Goal: Transaction & Acquisition: Purchase product/service

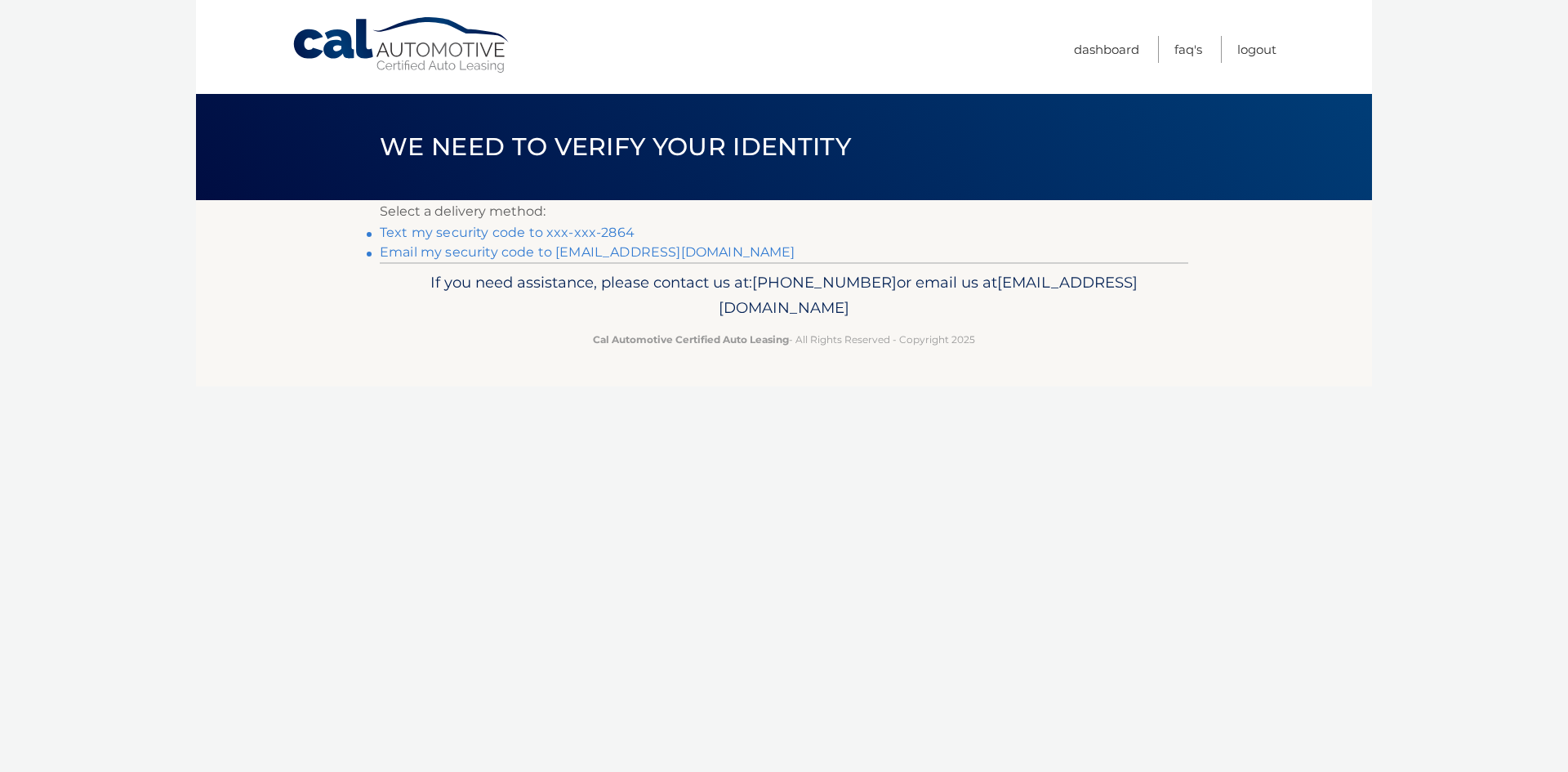
click at [589, 227] on link "Text my security code to xxx-xxx-2864" at bounding box center [507, 232] width 255 height 16
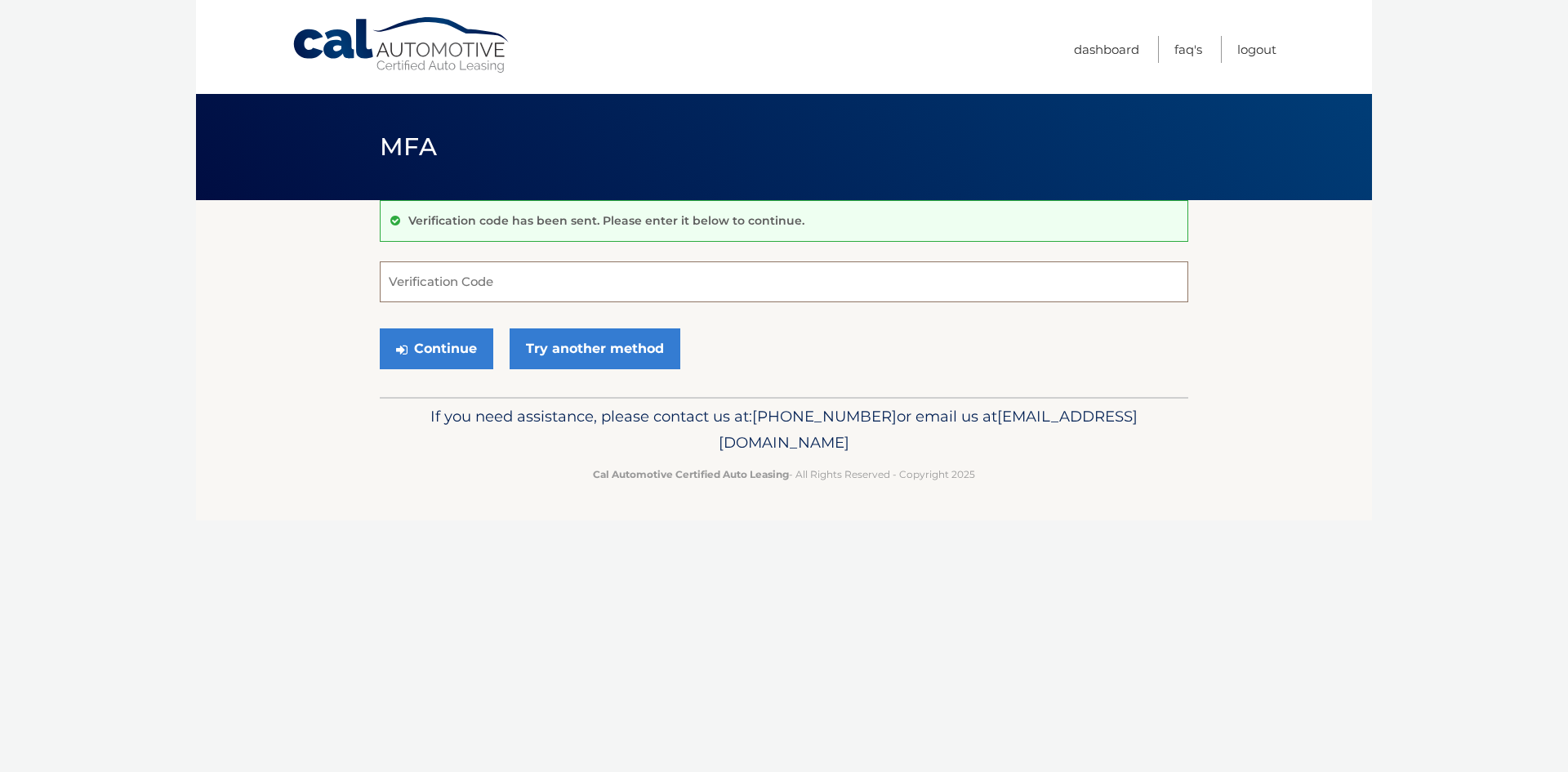
click at [536, 279] on input "Verification Code" at bounding box center [784, 281] width 808 height 41
type input "042829"
click at [436, 346] on button "Continue" at bounding box center [436, 348] width 113 height 41
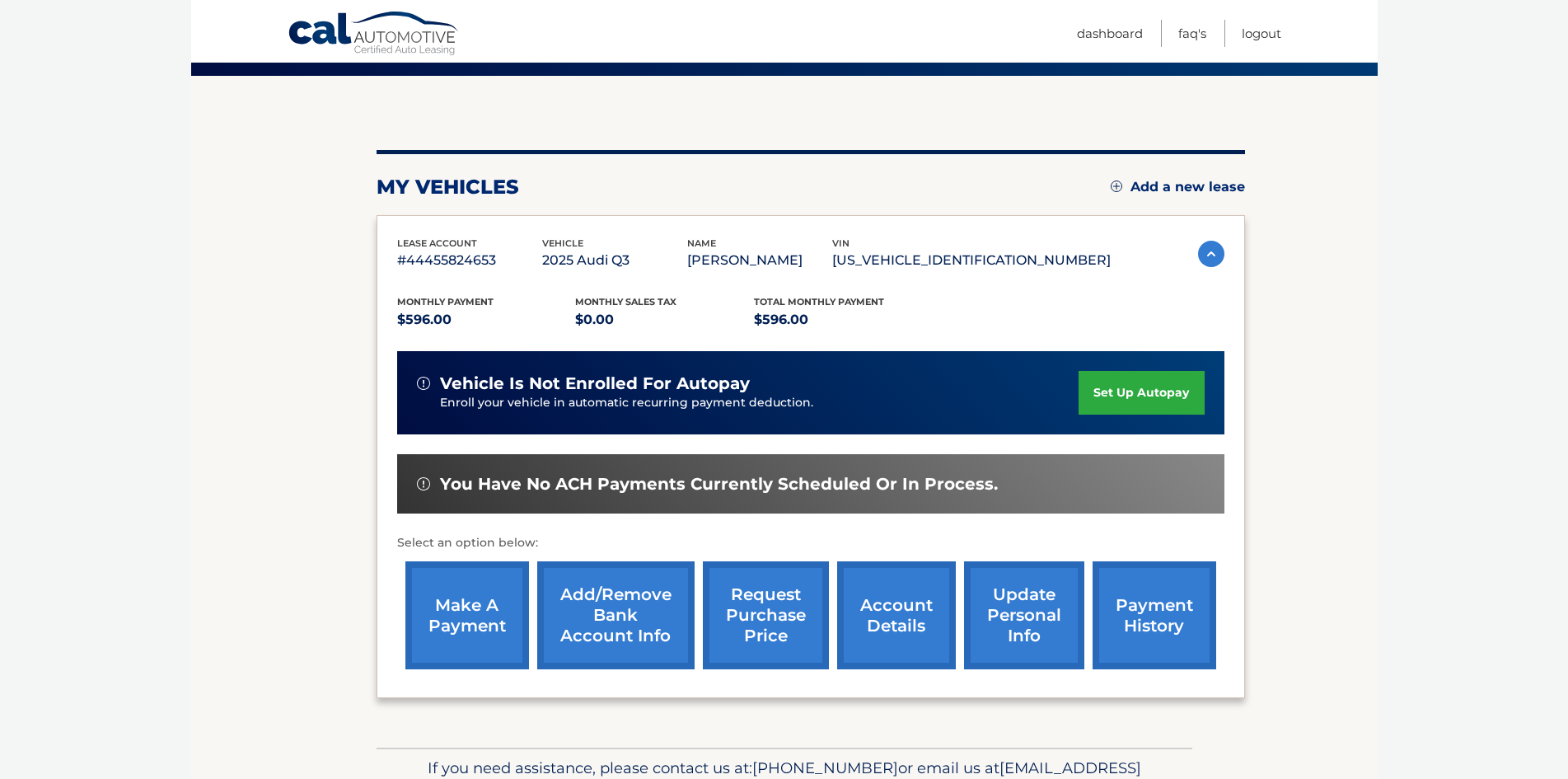
scroll to position [165, 0]
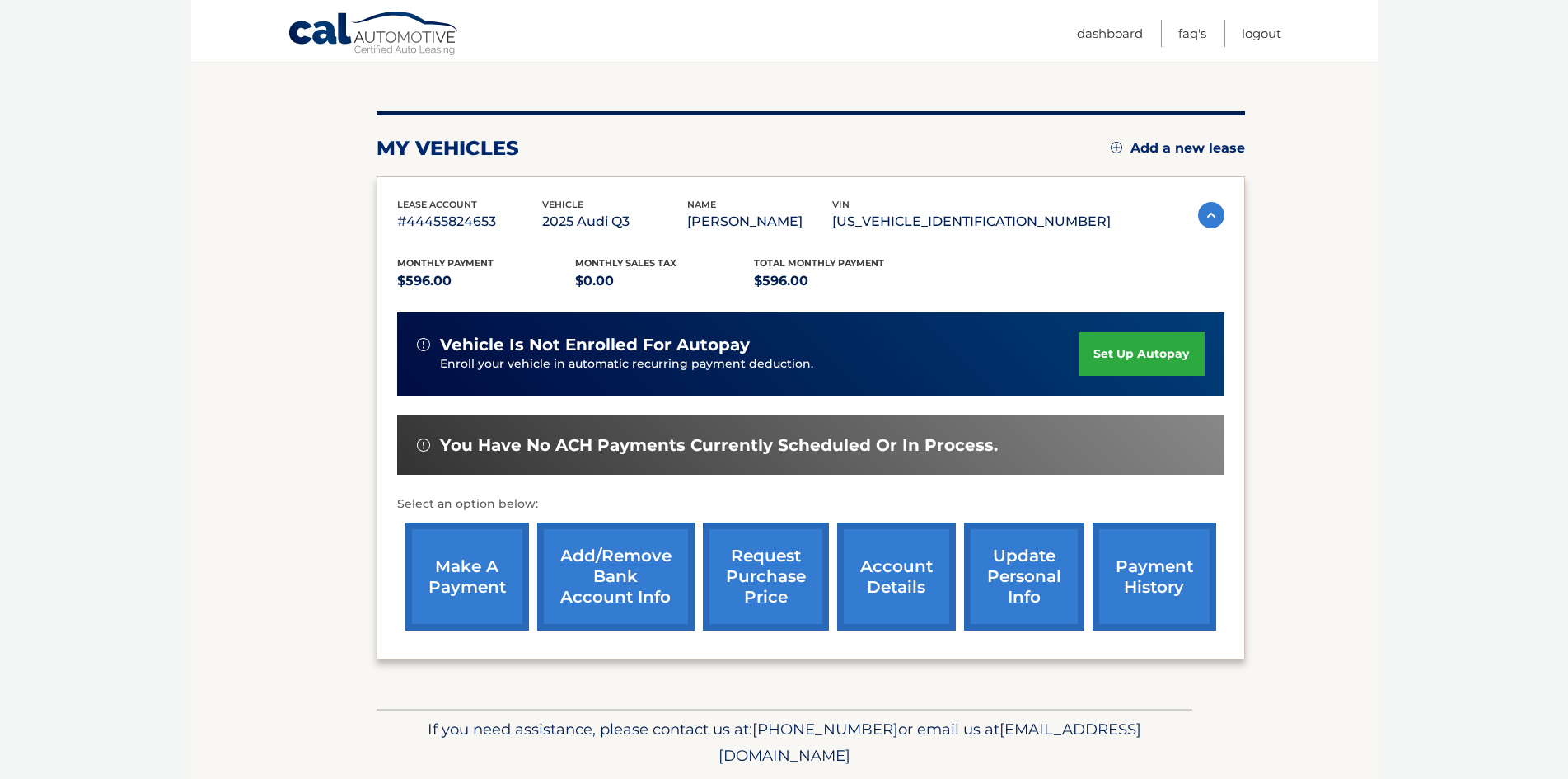
click at [488, 585] on link "make a payment" at bounding box center [467, 575] width 123 height 108
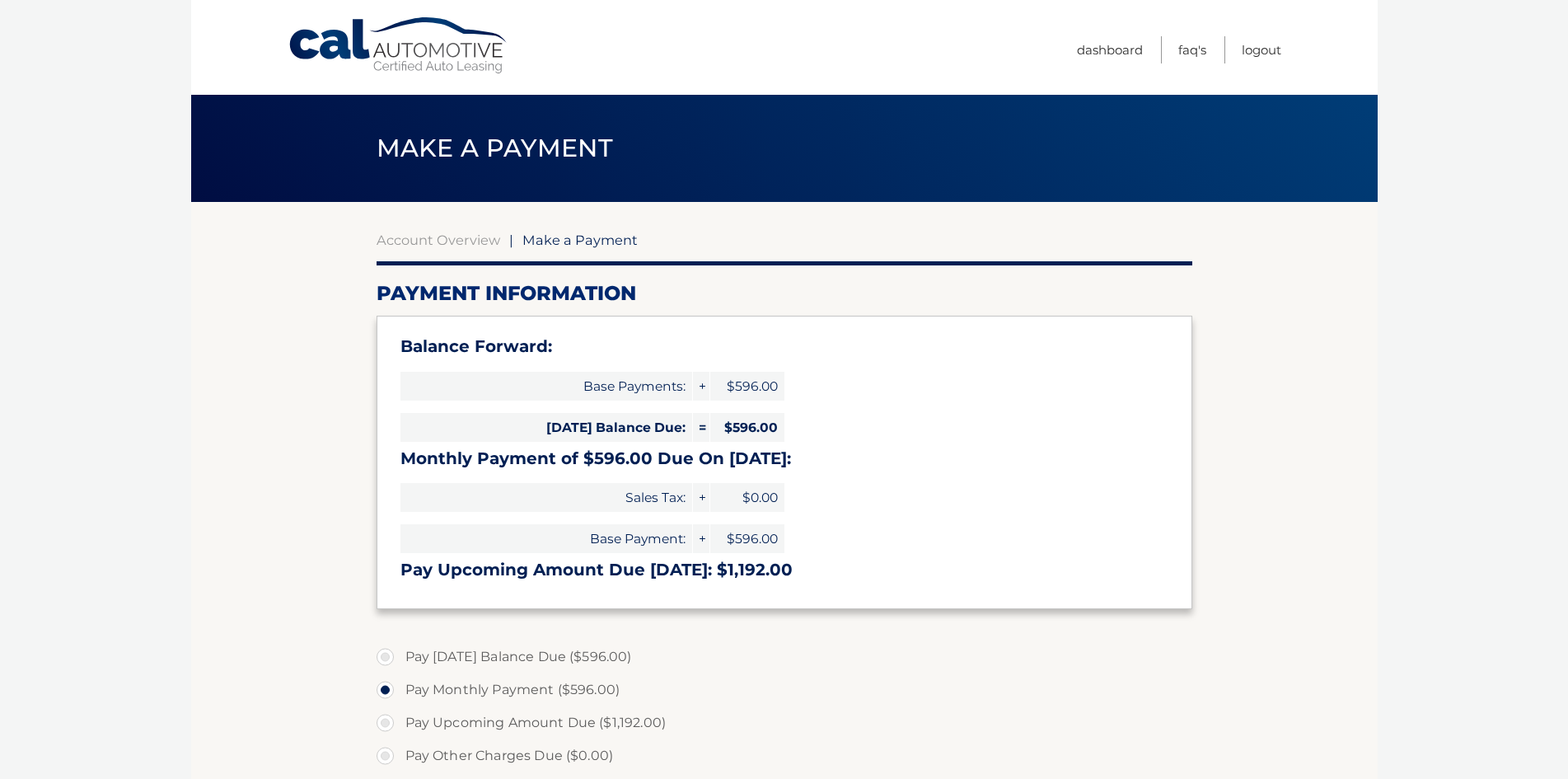
select select "MGY0MWVjNWItMTUyYS00Yzk4LWI1ZGYtNGIzMzNkNmU3NDky"
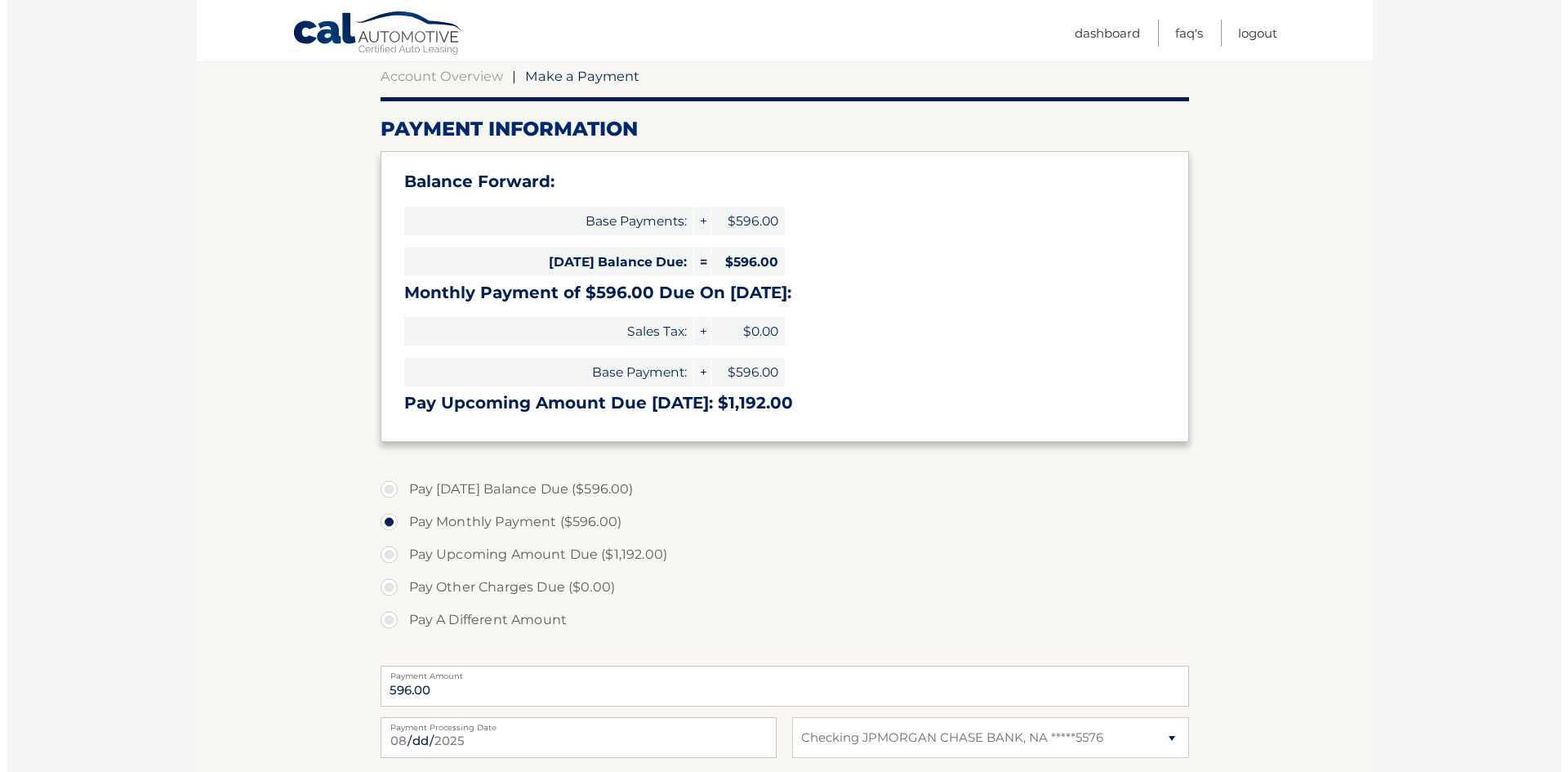
scroll to position [408, 0]
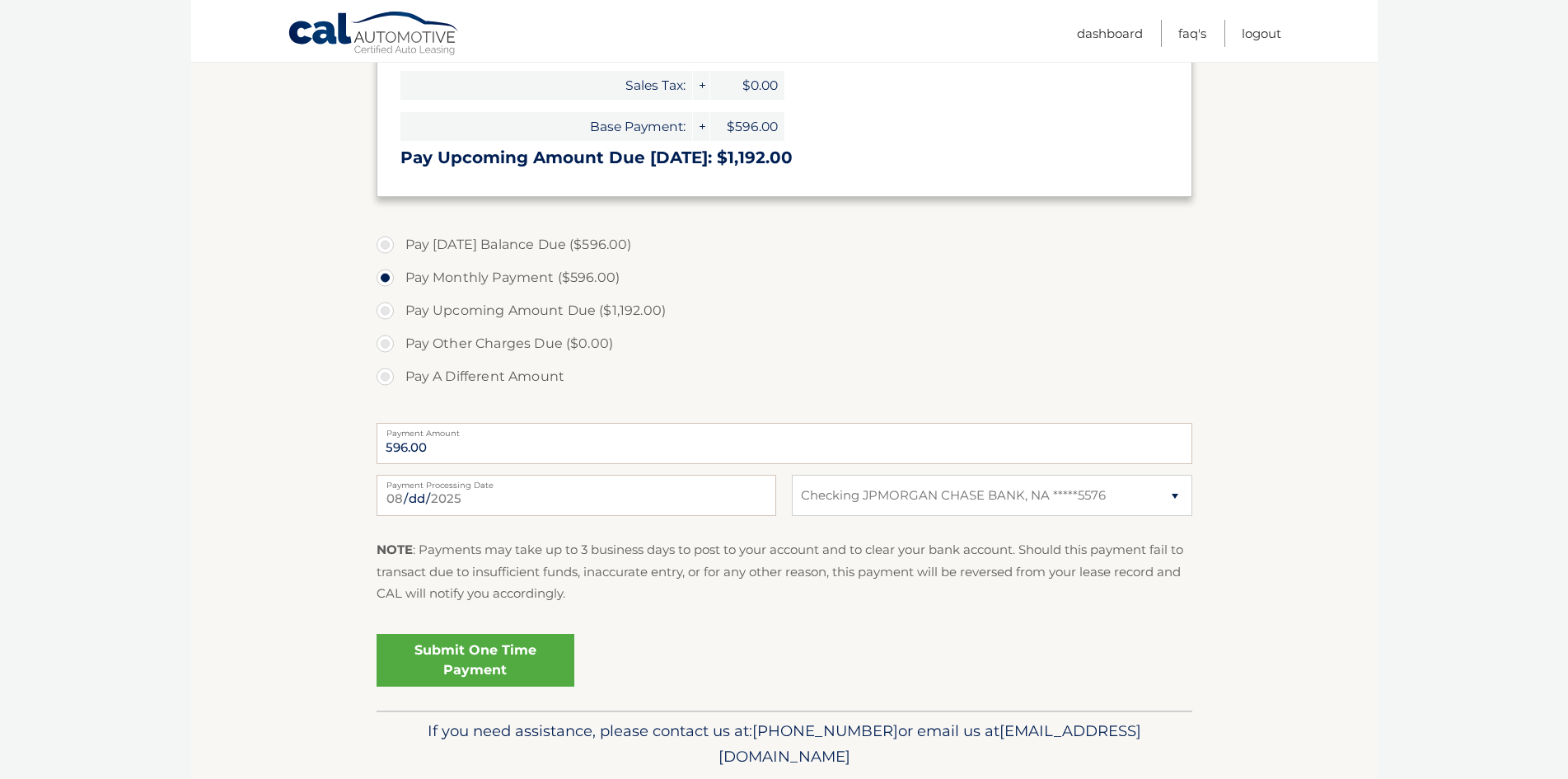
click at [490, 663] on link "Submit One Time Payment" at bounding box center [475, 660] width 198 height 53
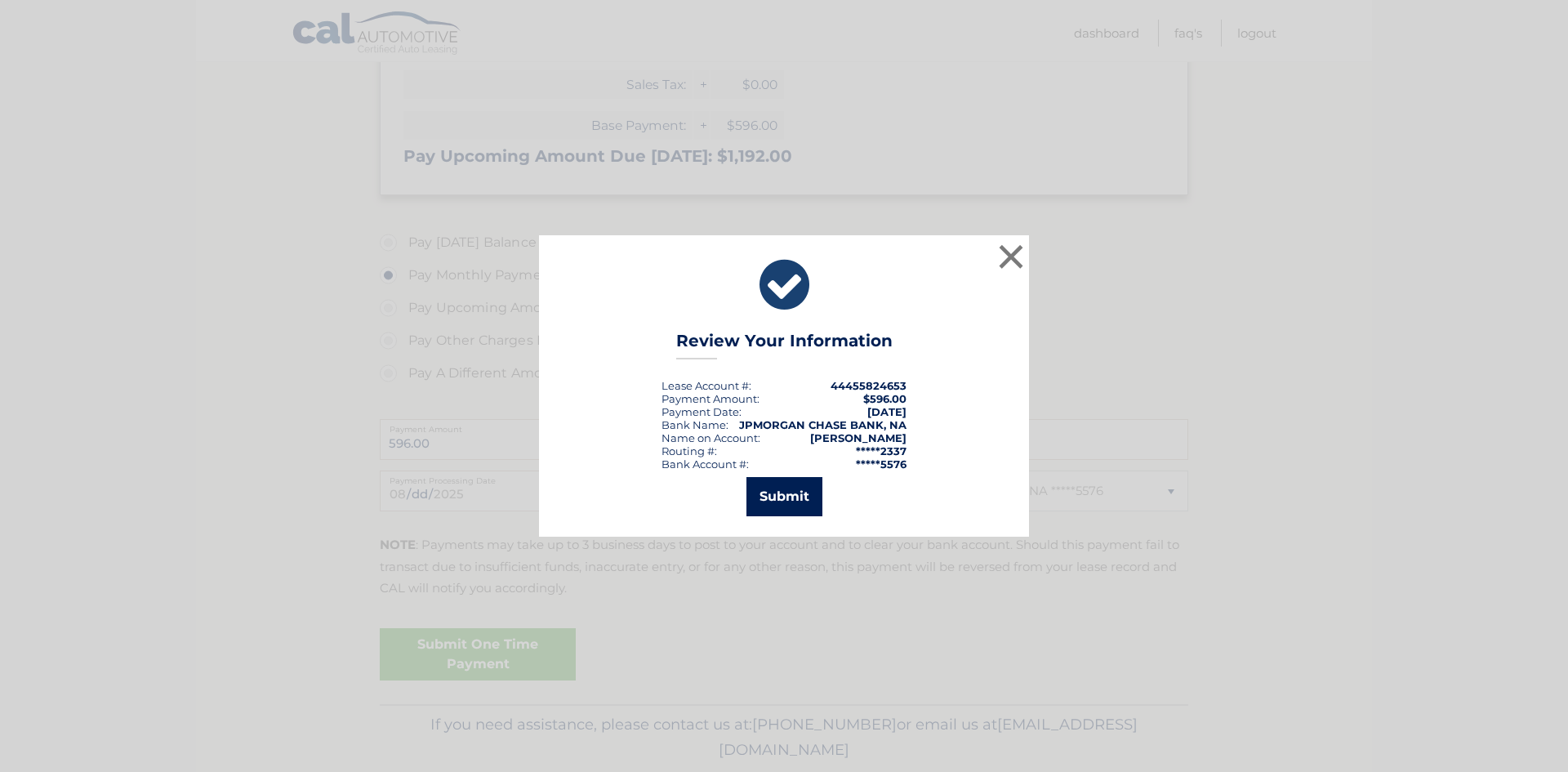
click at [794, 499] on button "Submit" at bounding box center [784, 496] width 76 height 39
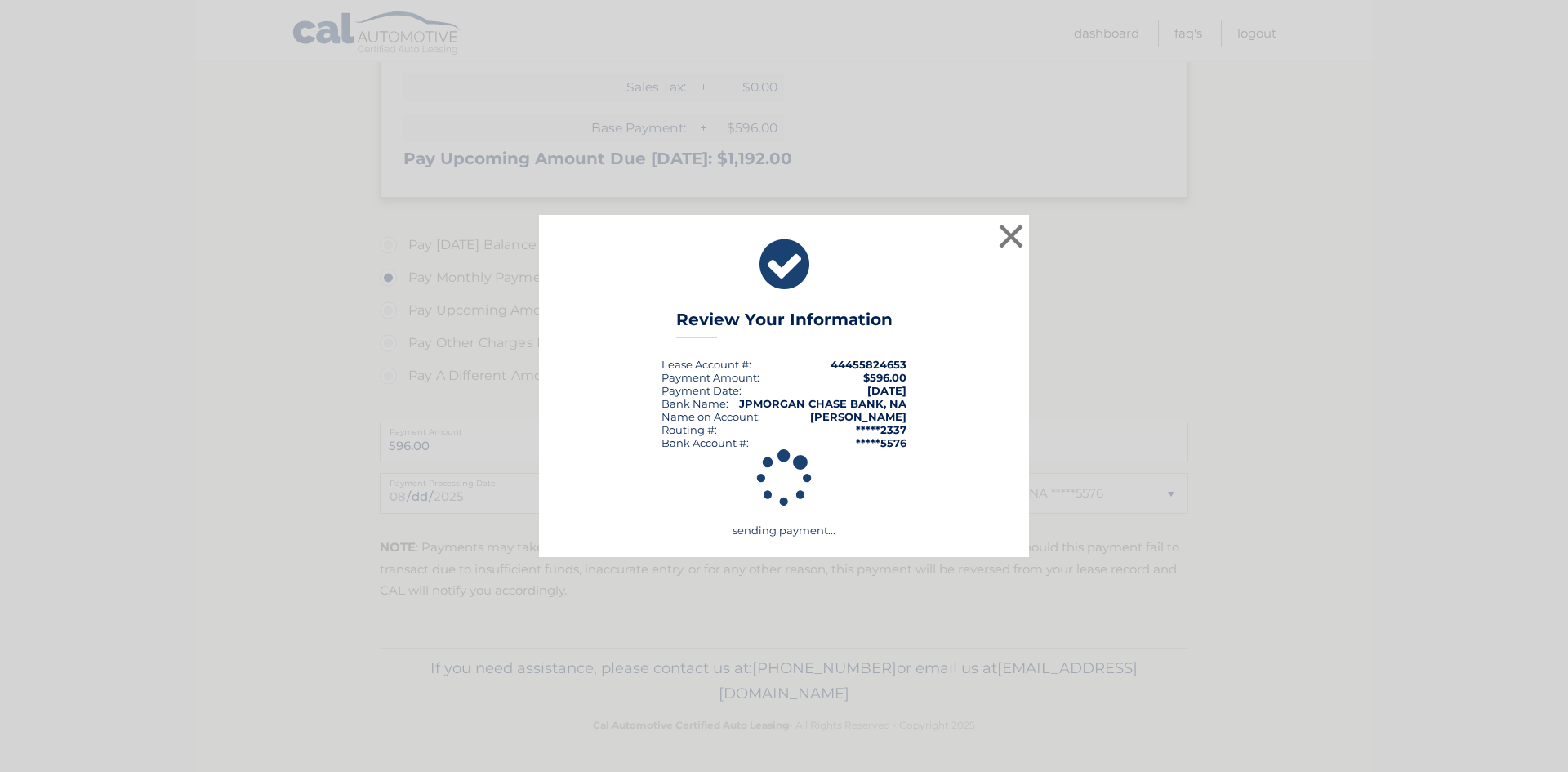
scroll to position [406, 0]
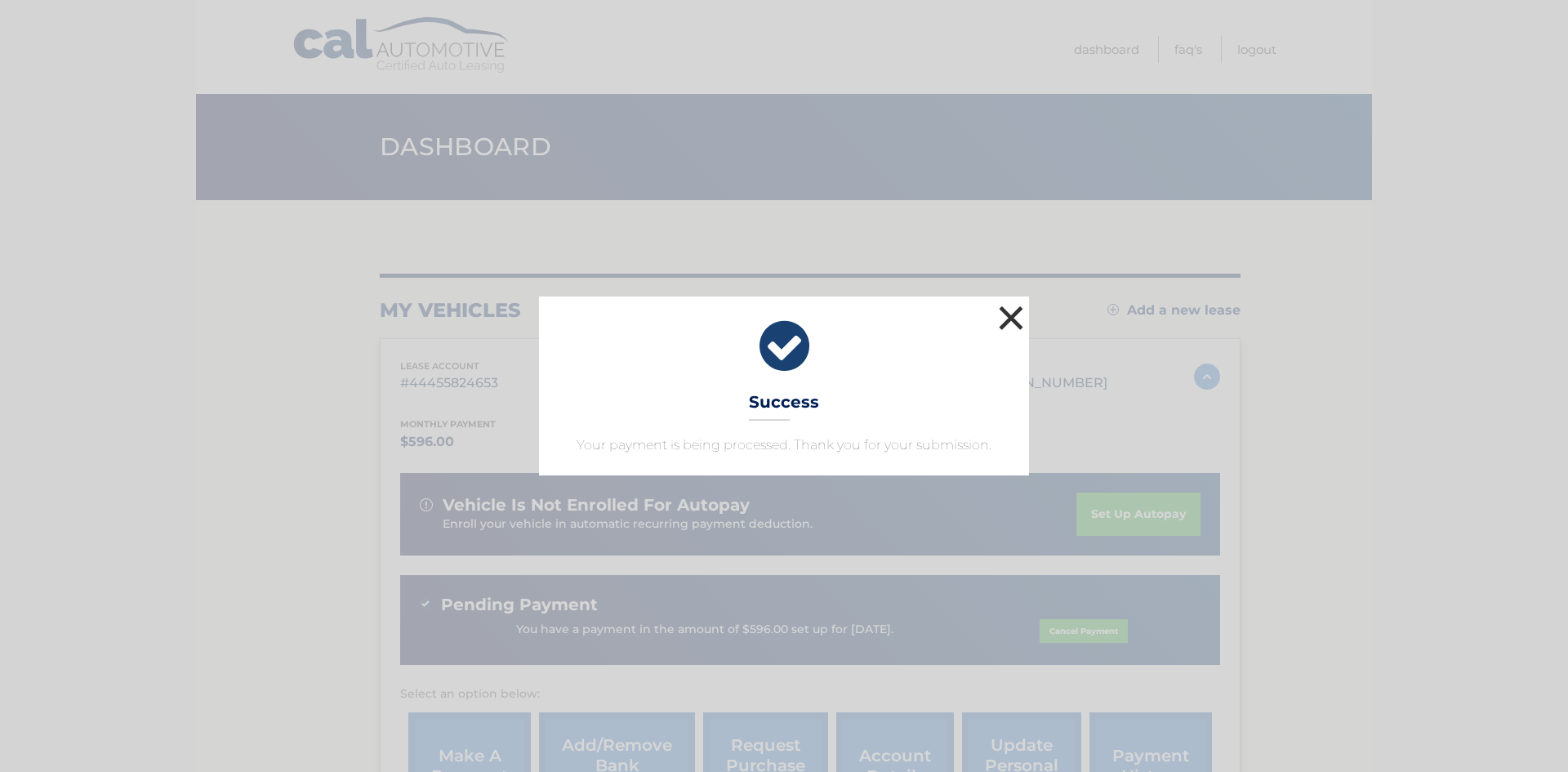
click at [1012, 317] on button "×" at bounding box center [1011, 318] width 33 height 33
